Goal: Navigation & Orientation: Understand site structure

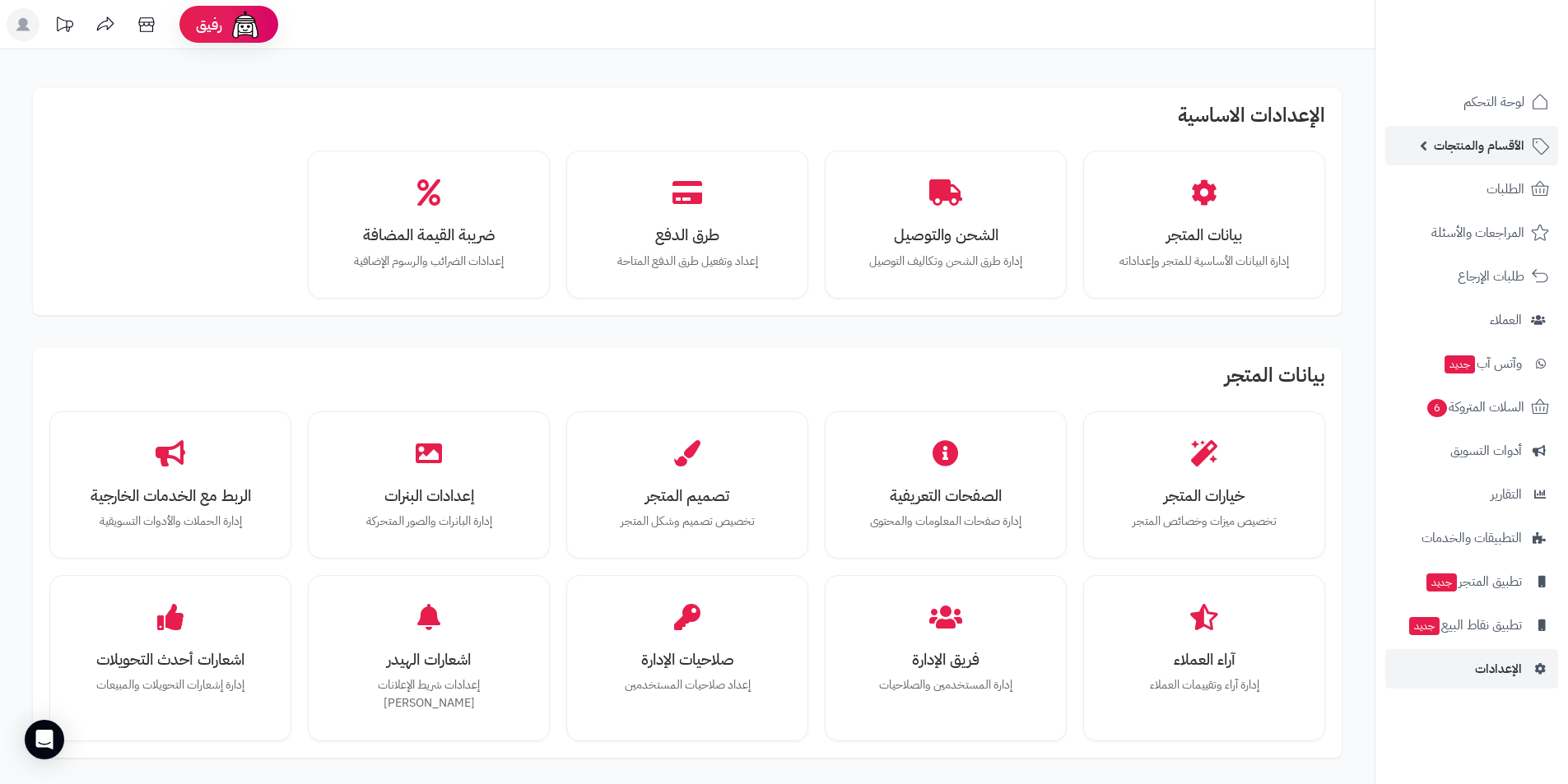
click at [1478, 134] on span "الأقسام والمنتجات" at bounding box center [1478, 145] width 90 height 23
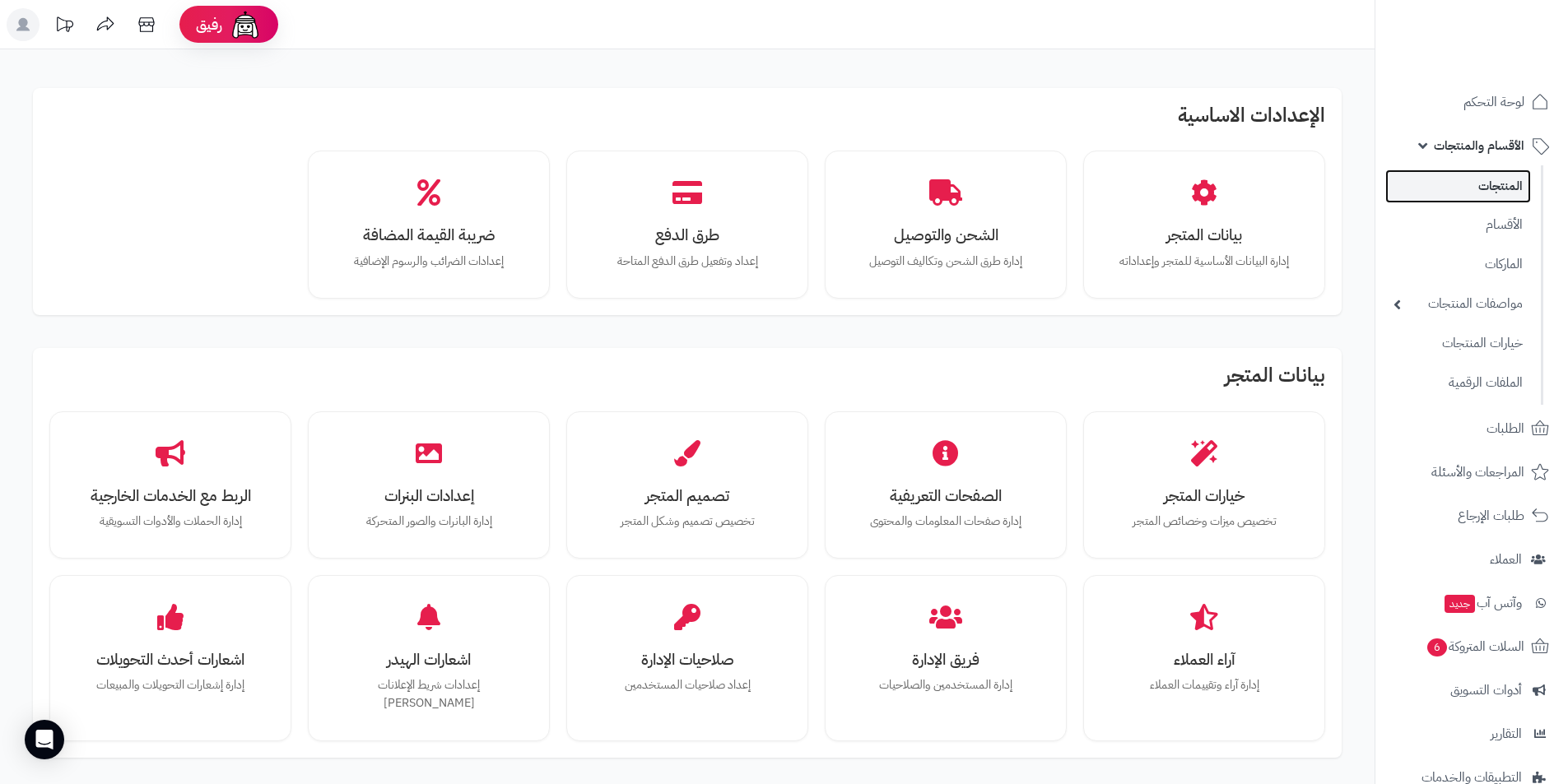
click at [1473, 179] on link "المنتجات" at bounding box center [1457, 186] width 146 height 33
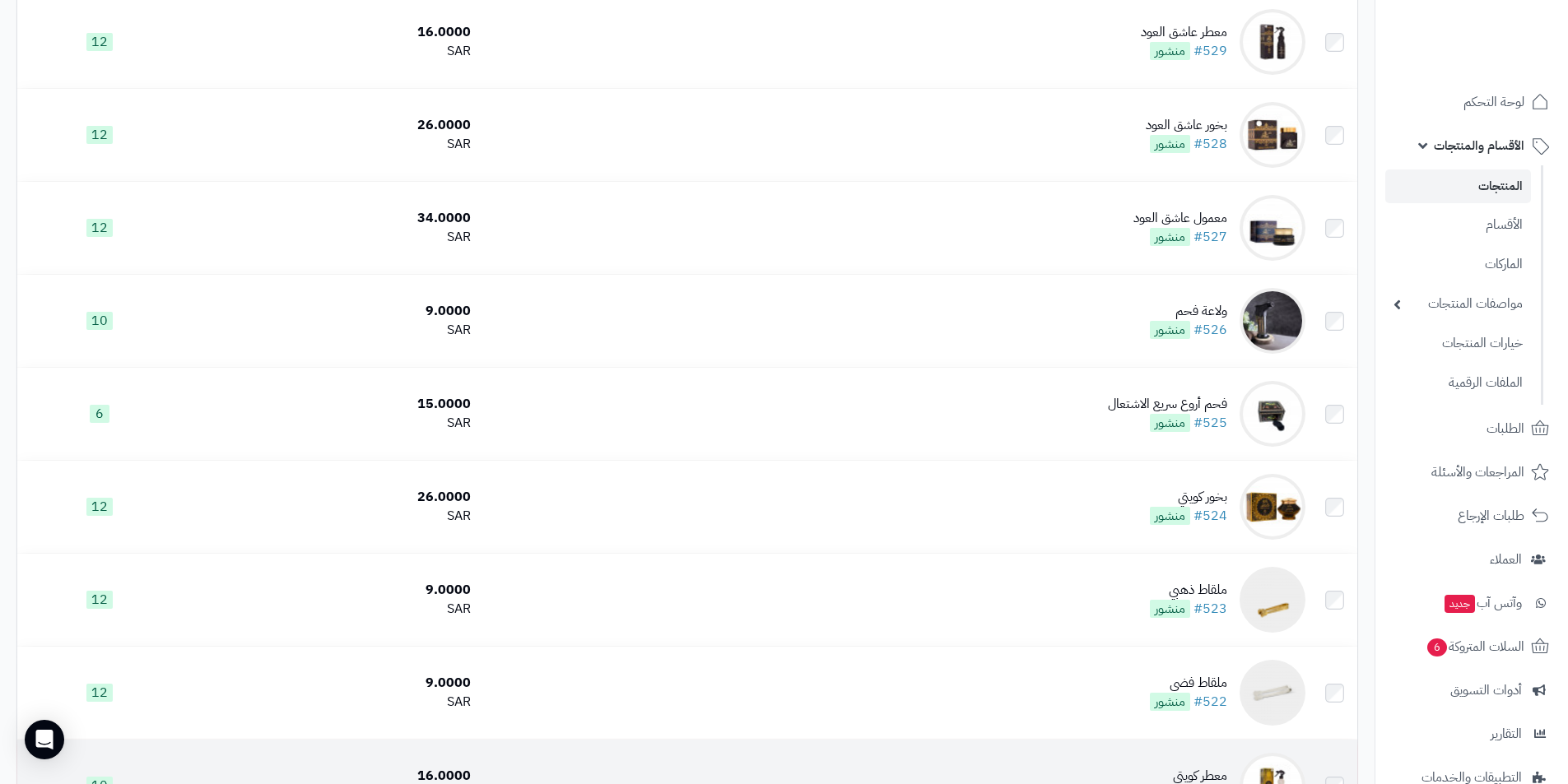
scroll to position [740, 0]
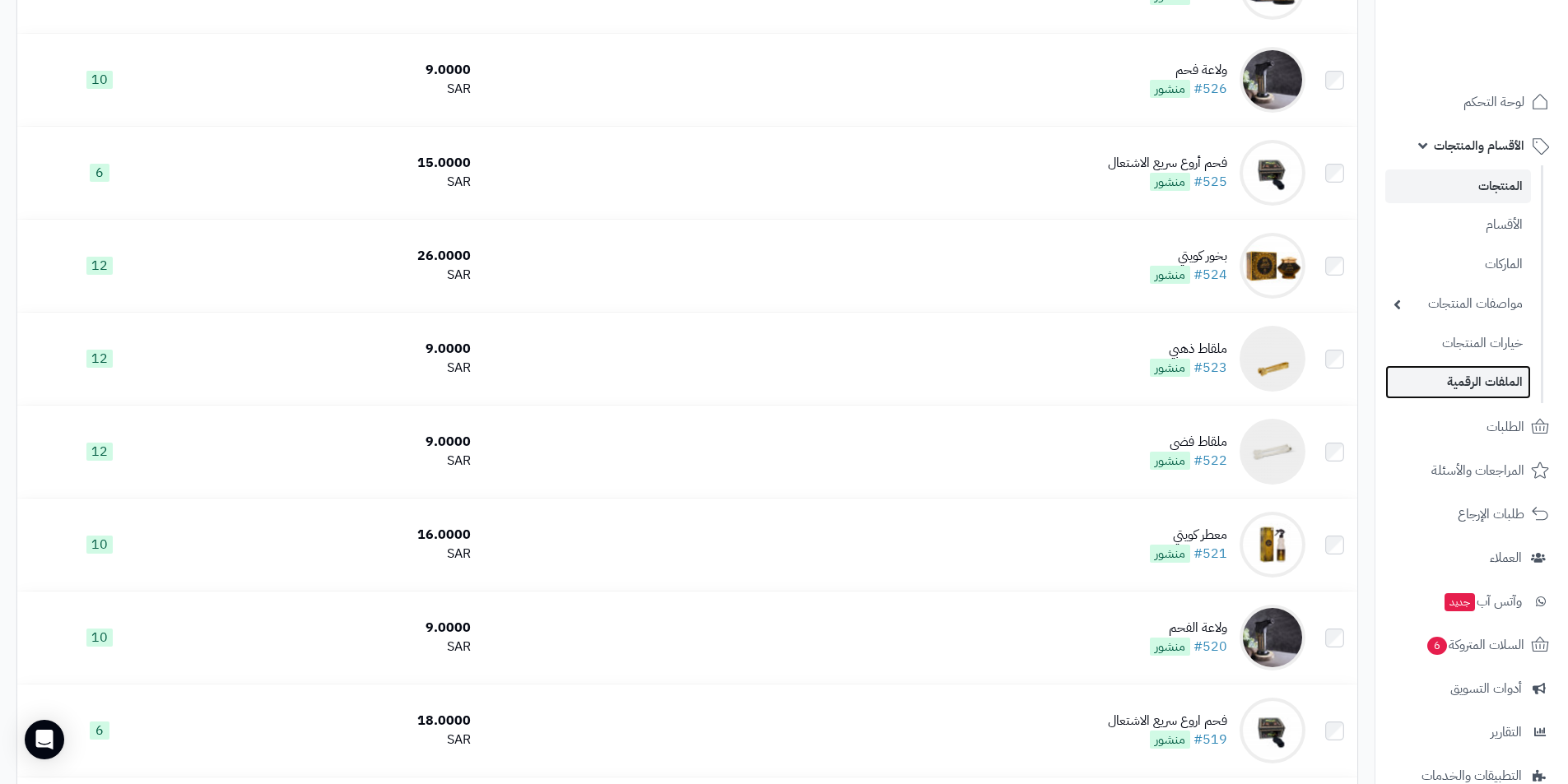
click at [1496, 390] on link "الملفات الرقمية" at bounding box center [1457, 382] width 146 height 33
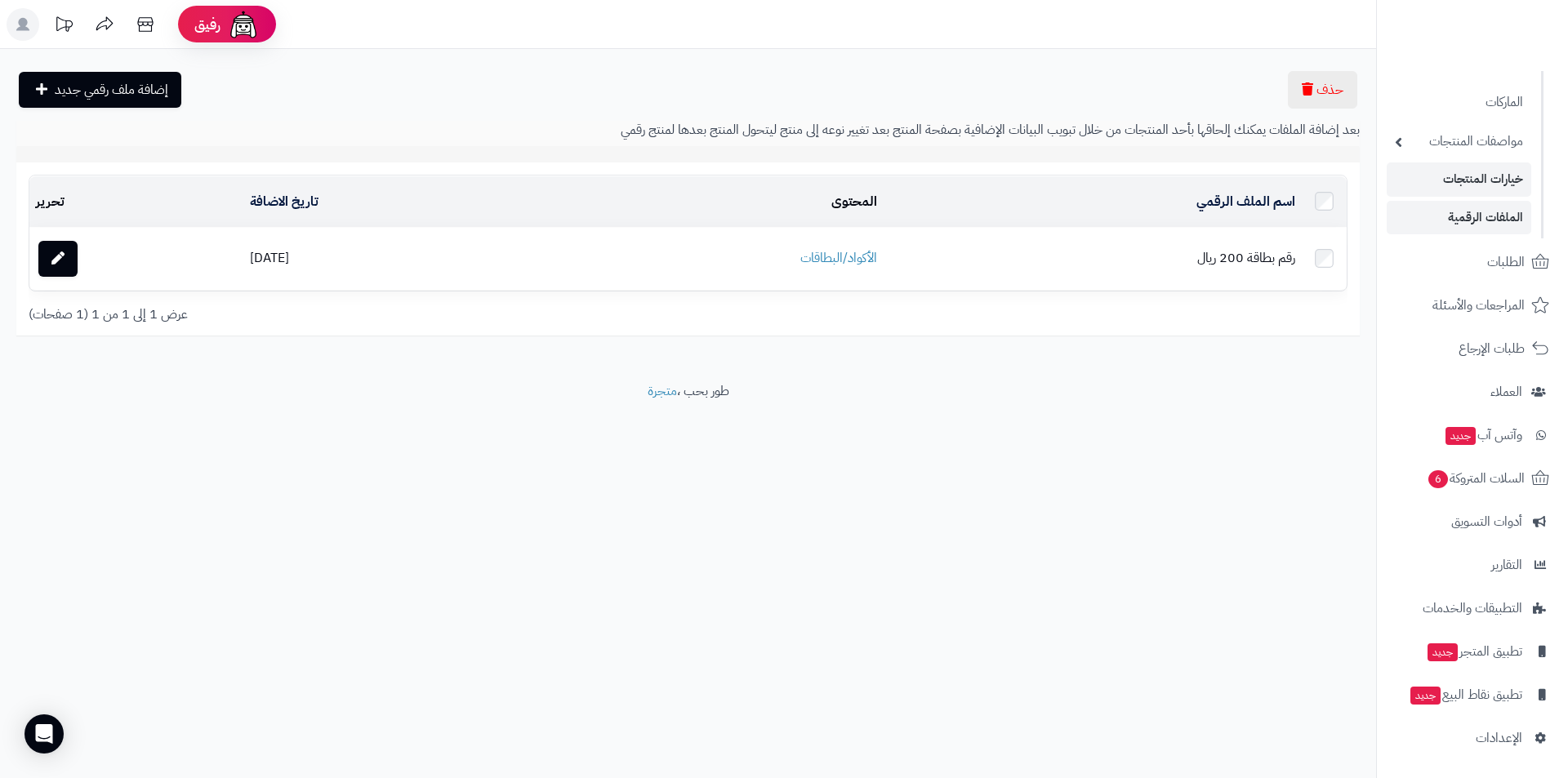
scroll to position [161, 0]
click at [1440, 176] on link "خيارات المنتجات" at bounding box center [1458, 179] width 145 height 33
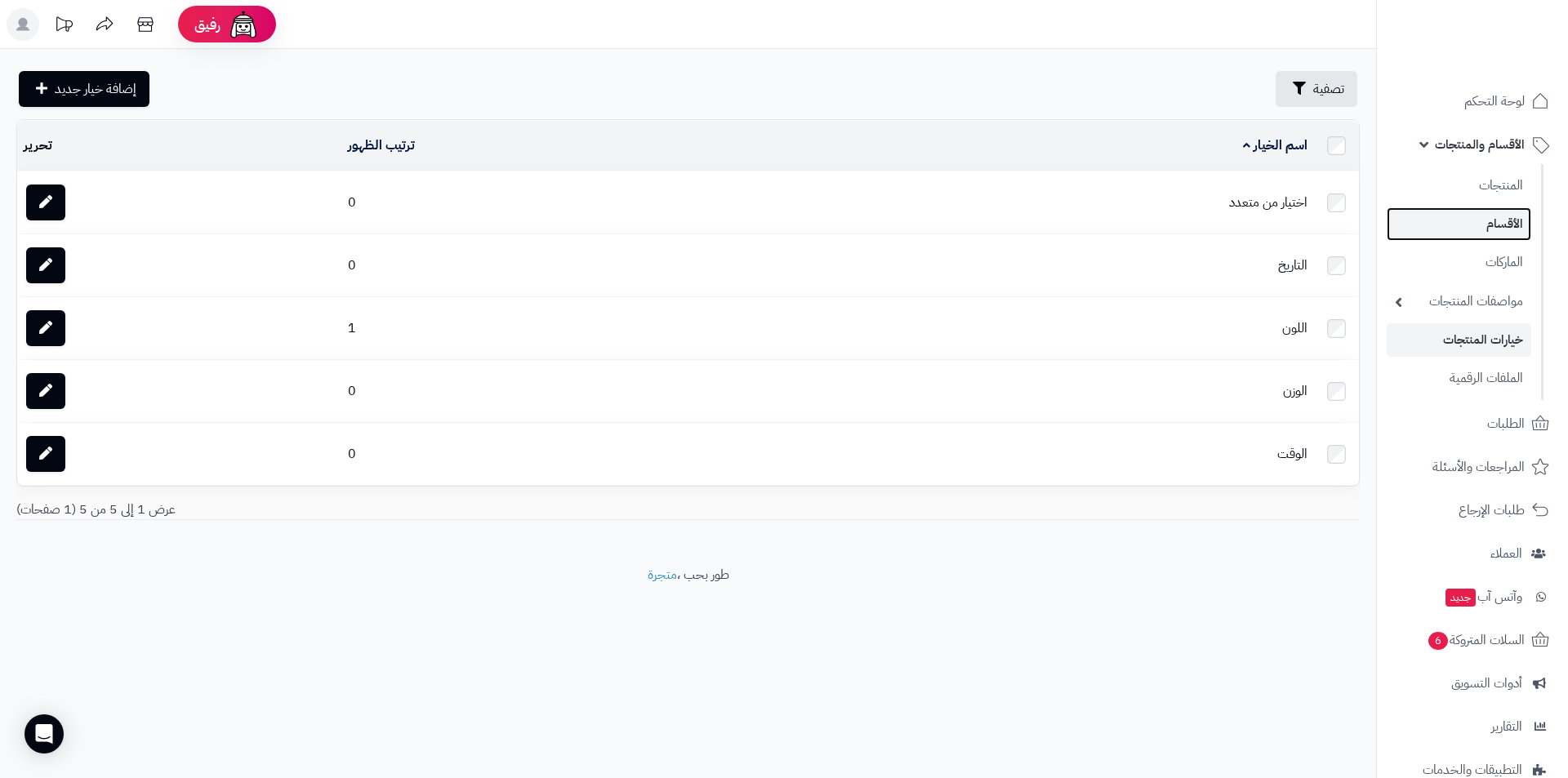
click at [1503, 238] on link "الأقسام" at bounding box center [1458, 224] width 145 height 33
